Goal: Information Seeking & Learning: Learn about a topic

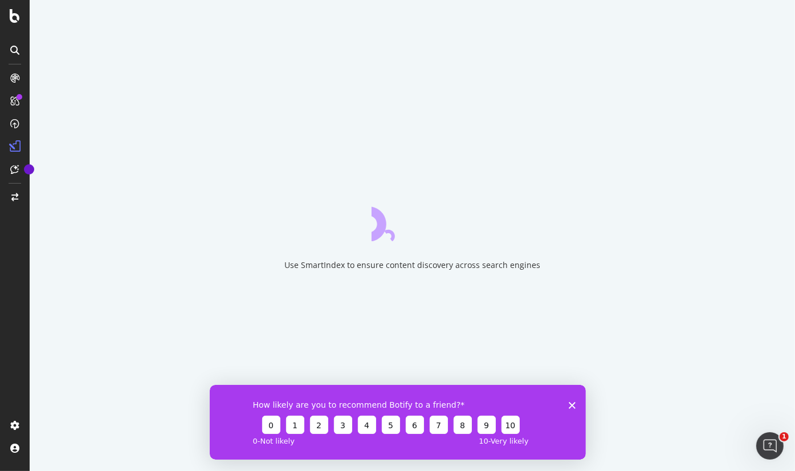
click at [567, 407] on div "How likely are you to recommend Botify to a friend? 0 1 2 3 4 5 6 7 8 9 10 0 - …" at bounding box center [397, 421] width 376 height 75
click at [573, 406] on icon "Close survey" at bounding box center [571, 404] width 7 height 7
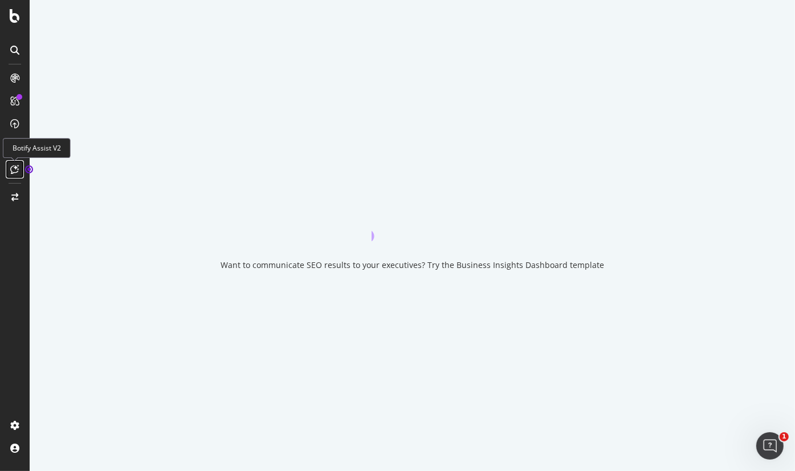
click at [16, 166] on icon at bounding box center [15, 169] width 9 height 9
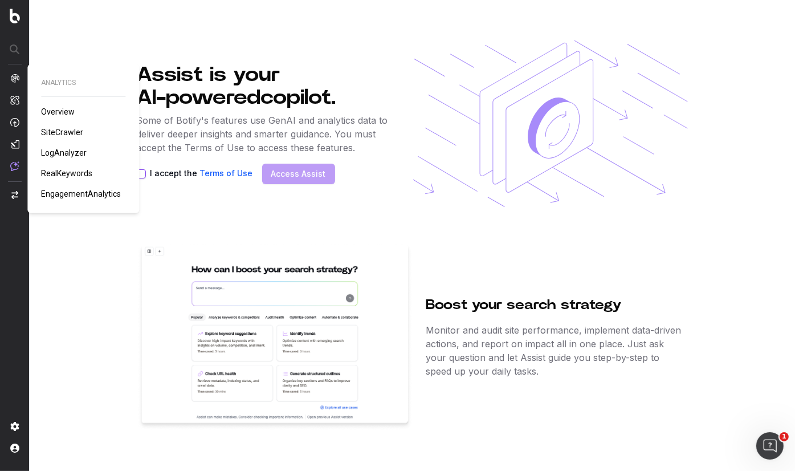
click at [63, 112] on span "Overview" at bounding box center [58, 111] width 34 height 9
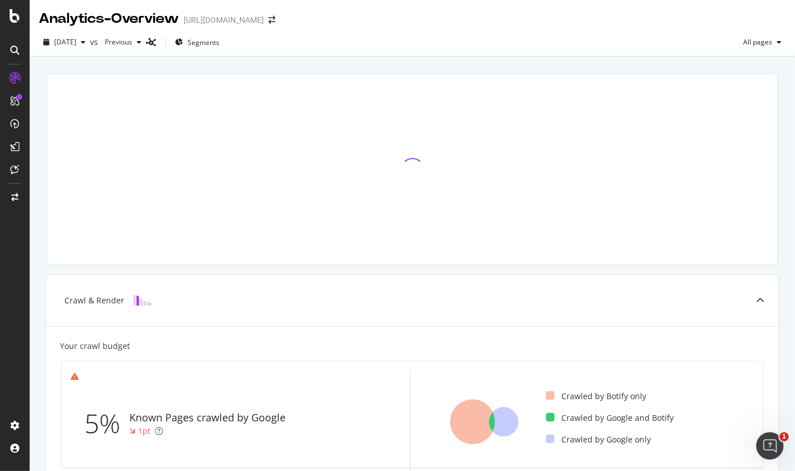
click at [11, 376] on div at bounding box center [14, 242] width 27 height 347
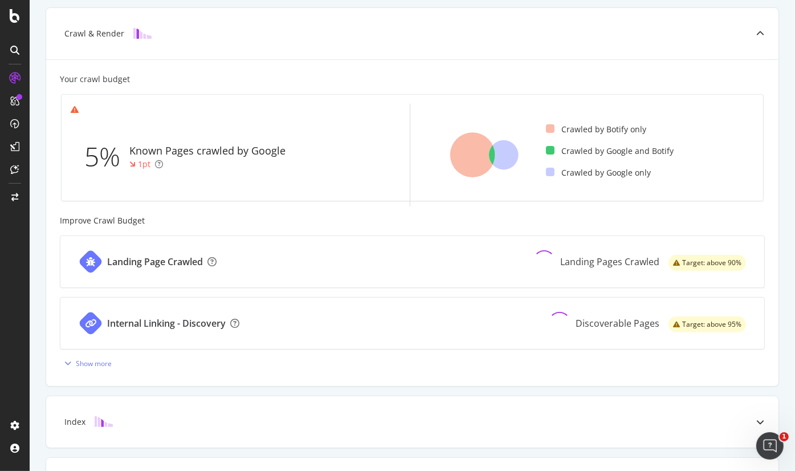
scroll to position [268, 0]
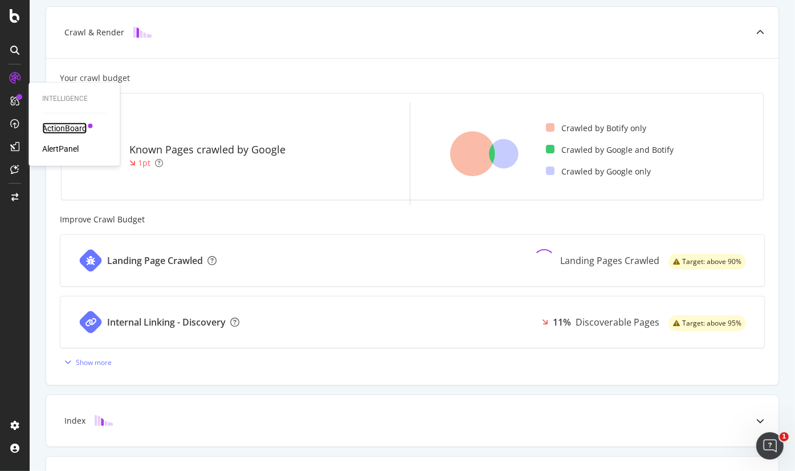
click at [81, 128] on div "ActionBoard" at bounding box center [64, 128] width 44 height 11
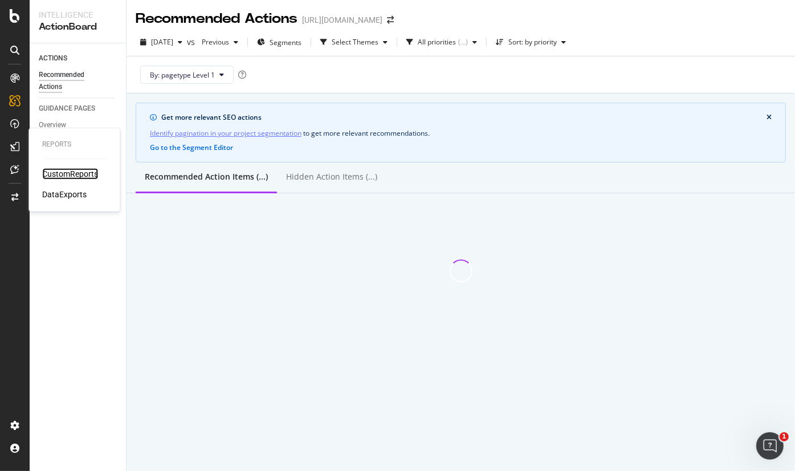
click at [55, 174] on div "CustomReports" at bounding box center [70, 173] width 56 height 11
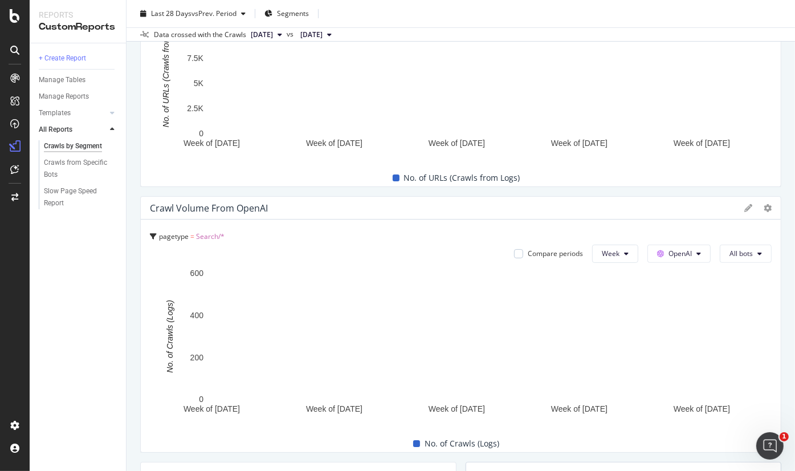
scroll to position [440, 0]
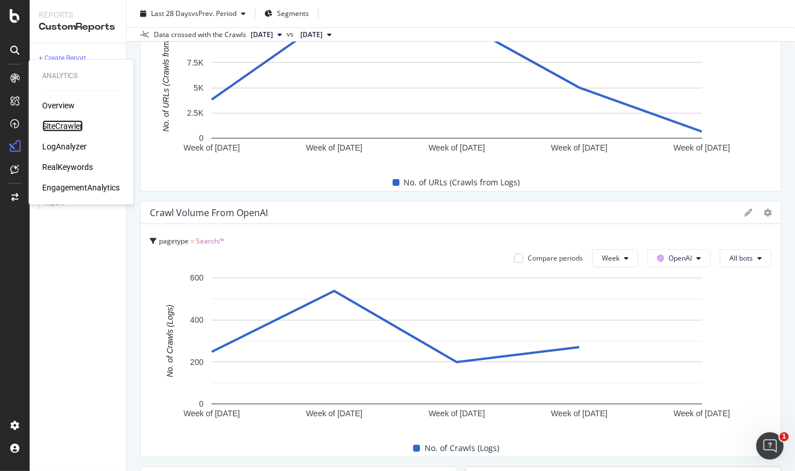
click at [66, 128] on div "SiteCrawler" at bounding box center [62, 125] width 40 height 11
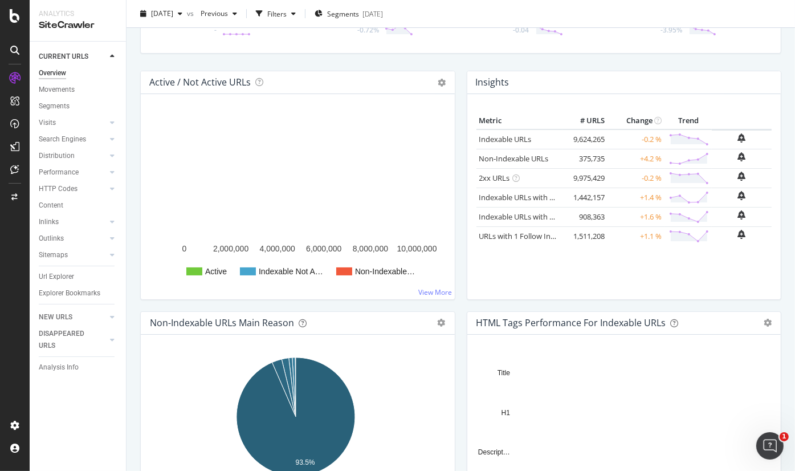
scroll to position [100, 0]
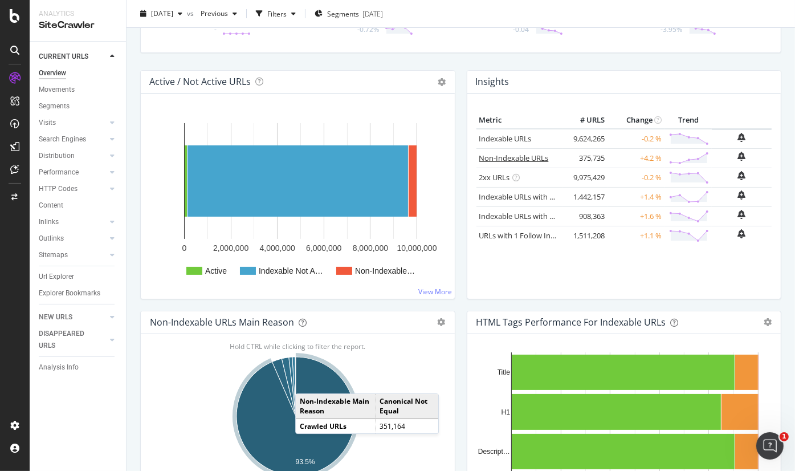
click at [501, 153] on link "Non-Indexable URLs" at bounding box center [514, 158] width 70 height 10
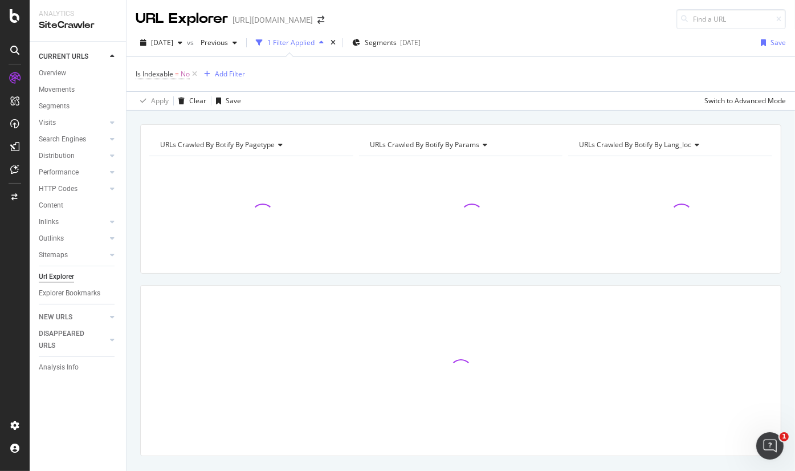
click at [258, 194] on div at bounding box center [251, 214] width 204 height 99
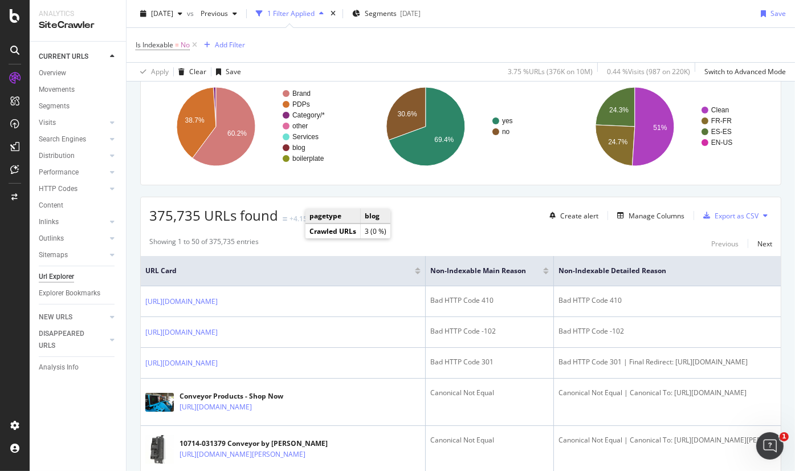
scroll to position [148, 0]
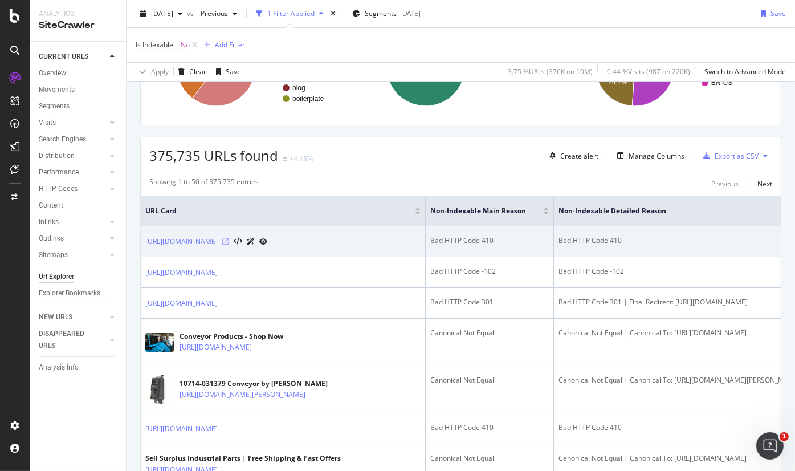
click at [229, 238] on icon at bounding box center [225, 241] width 7 height 7
click at [229, 241] on icon at bounding box center [225, 241] width 7 height 7
